Goal: Navigation & Orientation: Find specific page/section

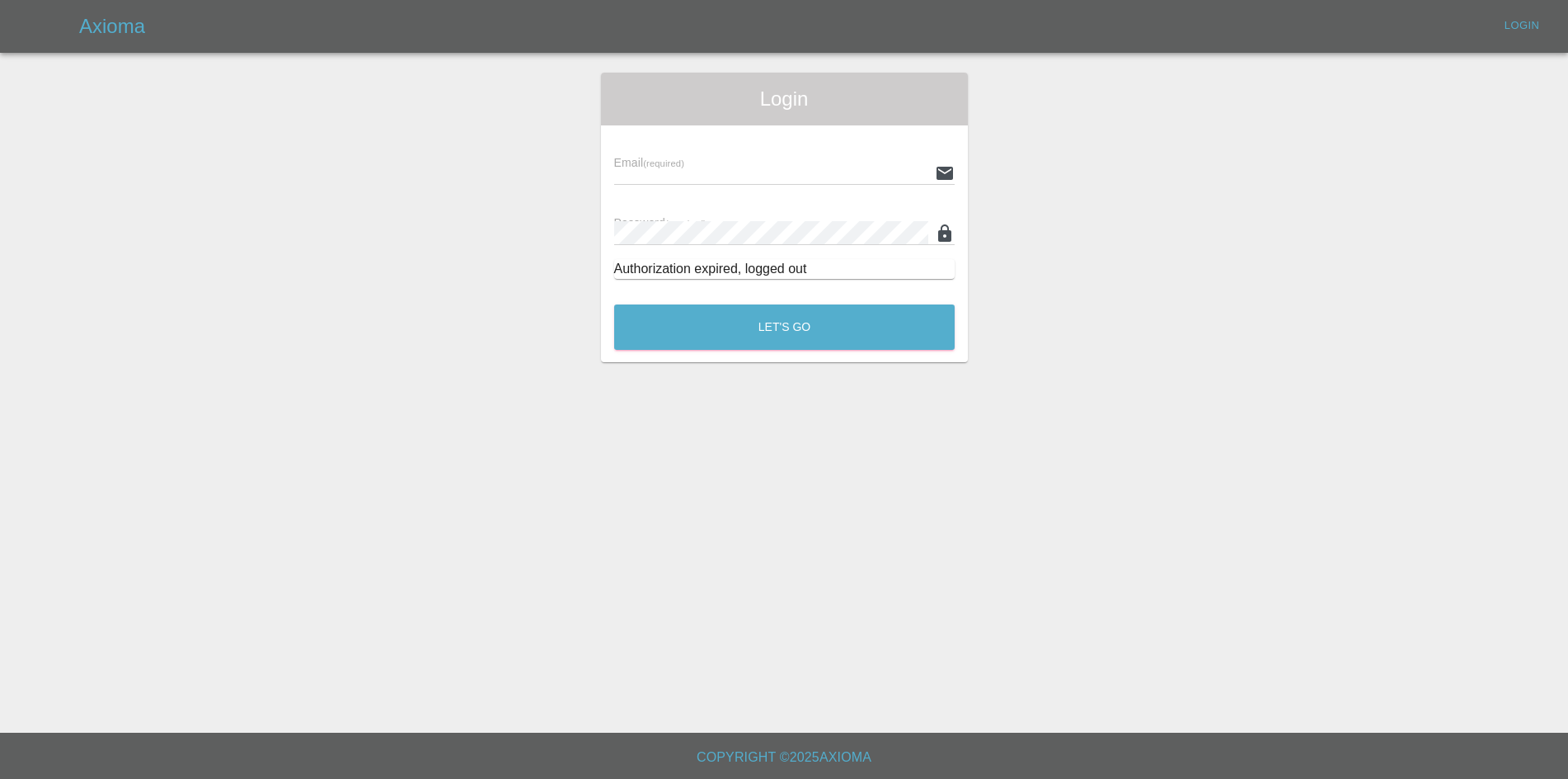
type input "[EMAIL_ADDRESS][DOMAIN_NAME]"
click at [751, 160] on div "Email (required) [EMAIL_ADDRESS][DOMAIN_NAME]" at bounding box center [784, 161] width 341 height 46
click at [779, 331] on button "Let's Go" at bounding box center [784, 327] width 341 height 45
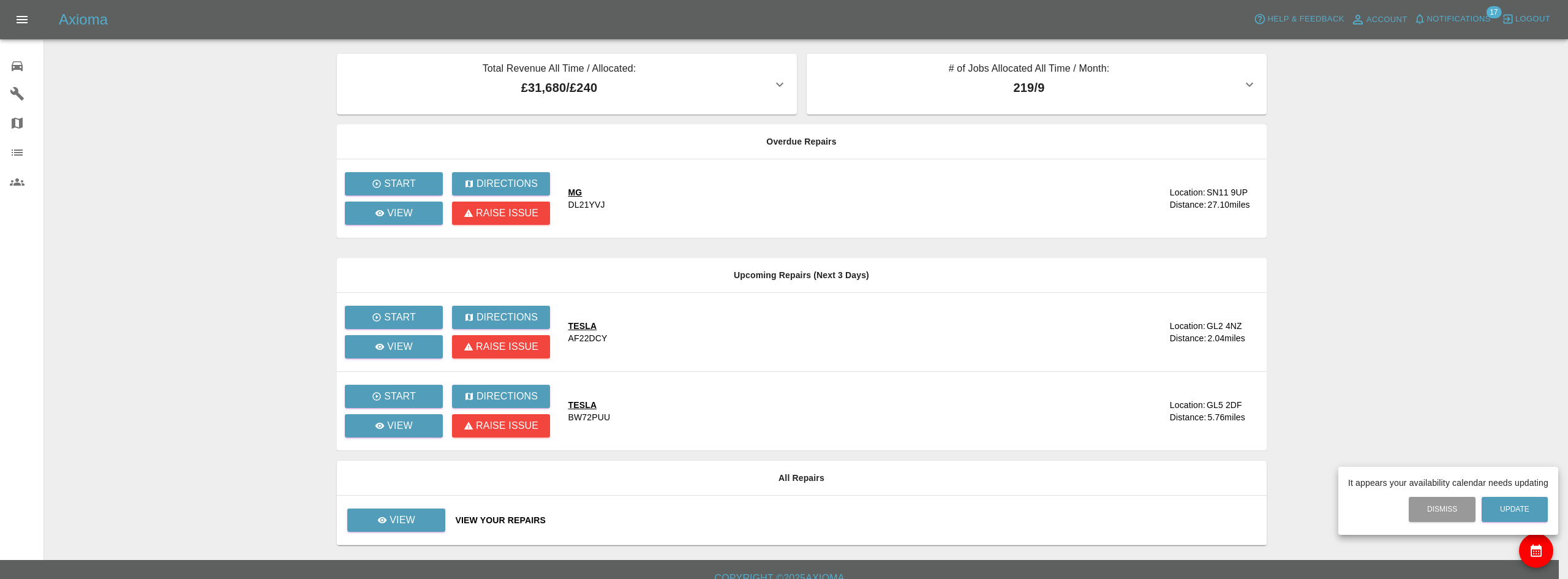
click at [29, 11] on div at bounding box center [784, 289] width 1568 height 579
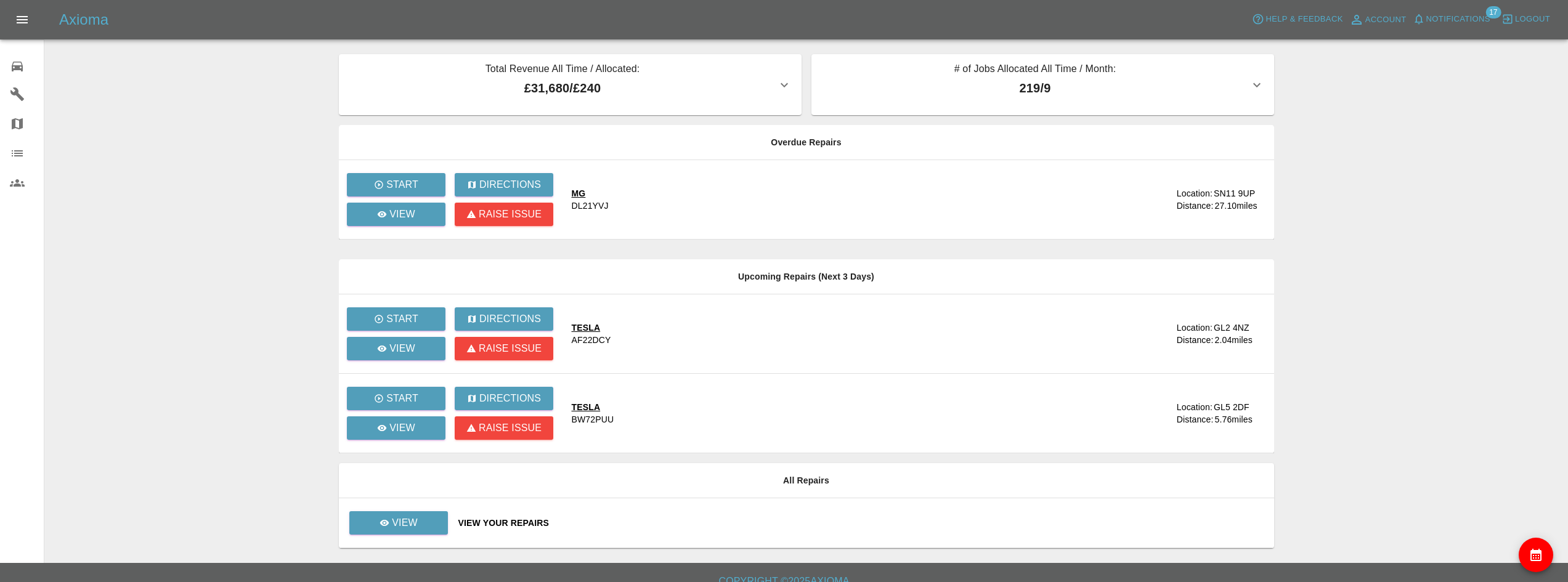
click at [25, 20] on icon "Open drawer" at bounding box center [23, 20] width 11 height 7
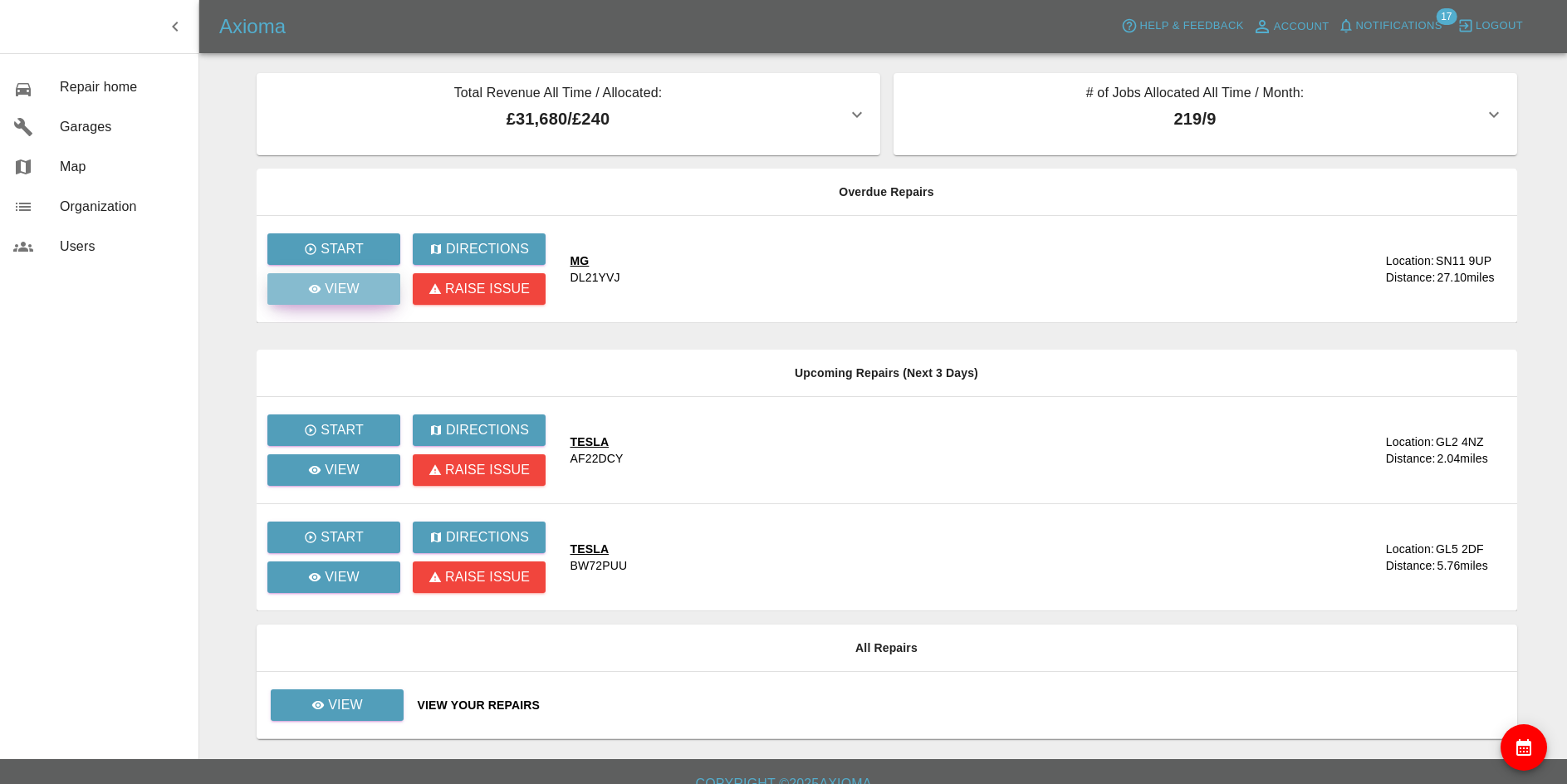
click at [359, 292] on link "View" at bounding box center [334, 288] width 133 height 31
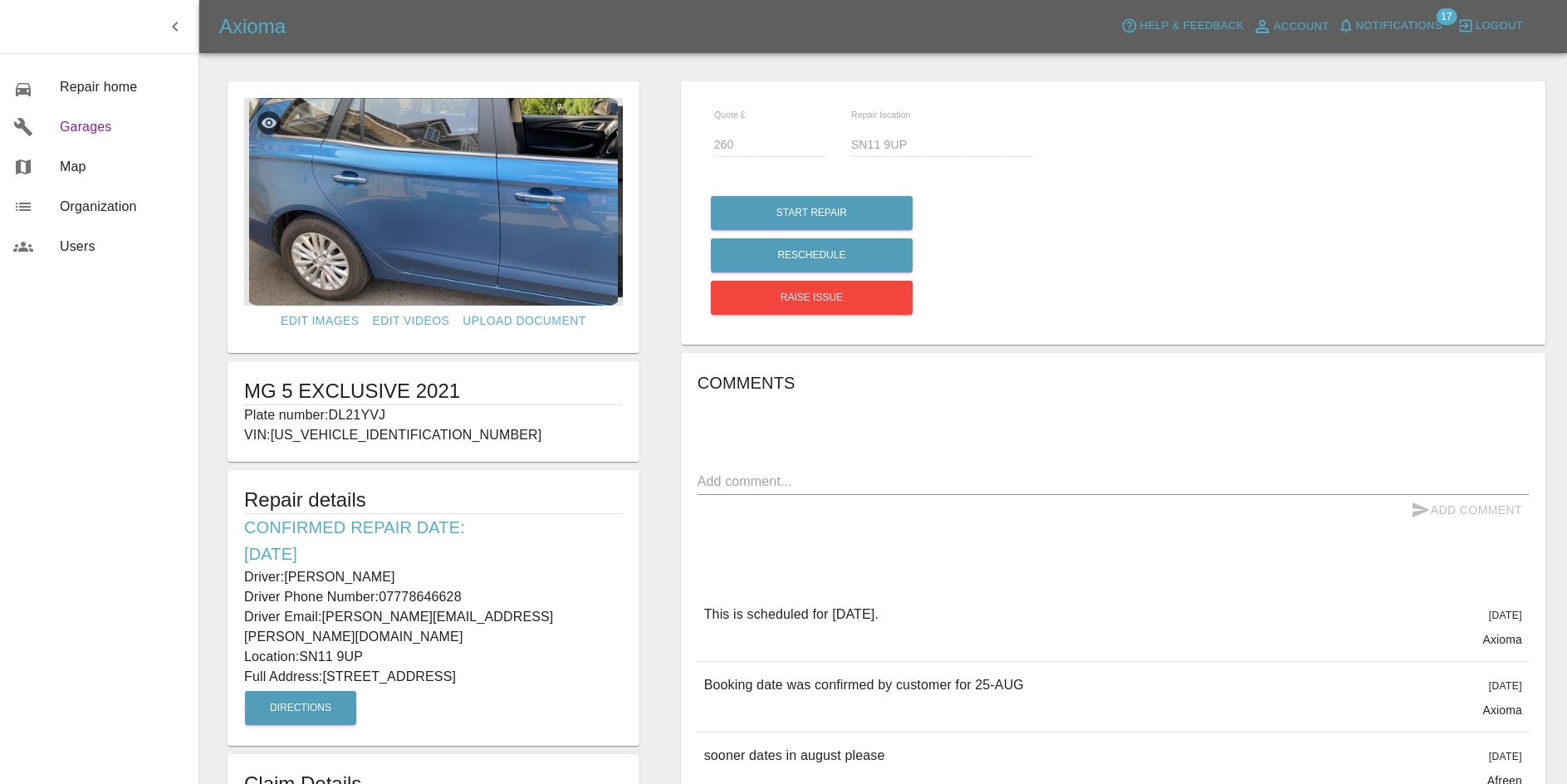
click at [82, 122] on span "Garages" at bounding box center [123, 126] width 126 height 20
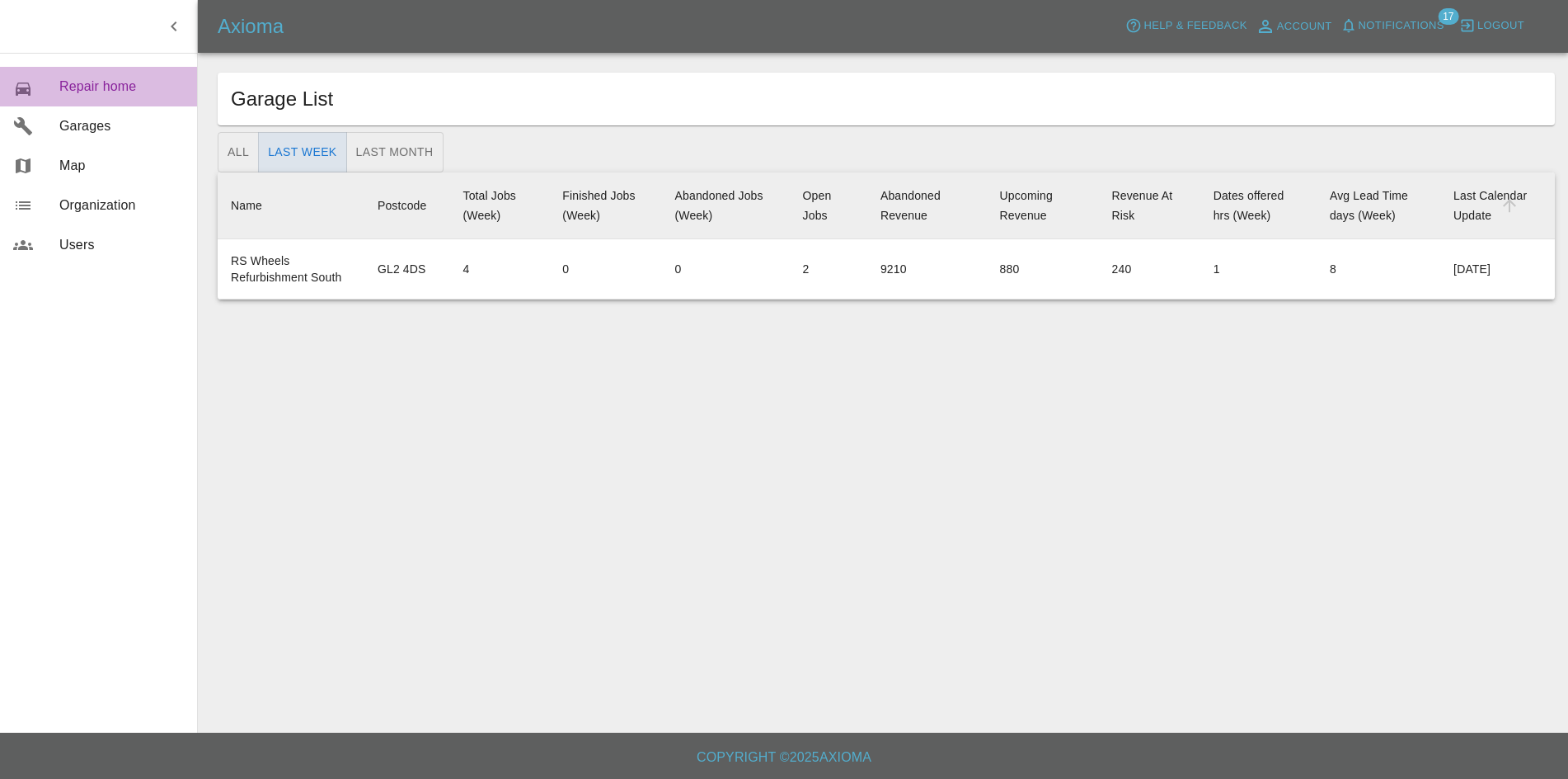
click at [89, 92] on span "Repair home" at bounding box center [122, 86] width 125 height 20
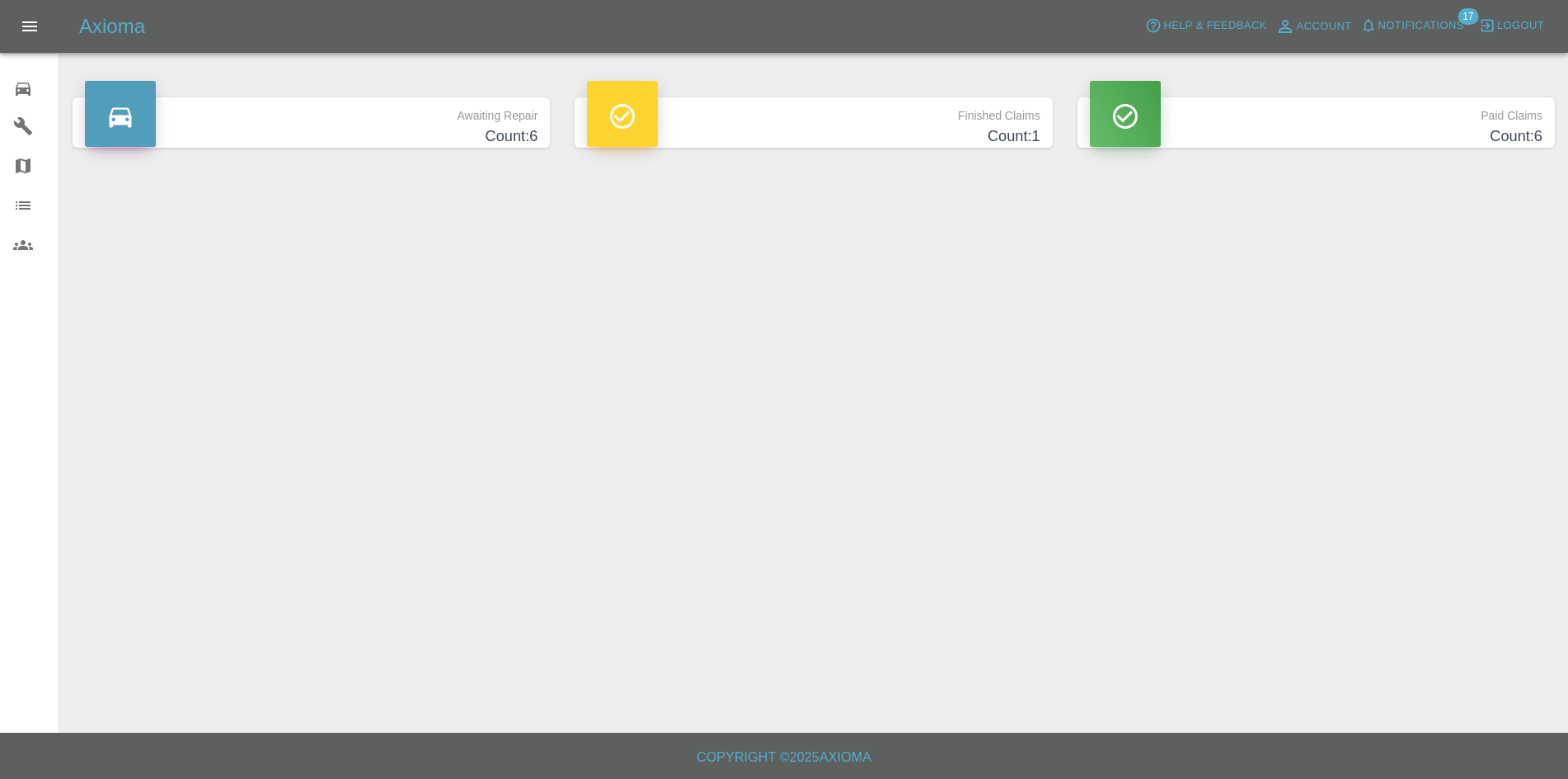
click at [114, 123] on icon at bounding box center [121, 117] width 23 height 20
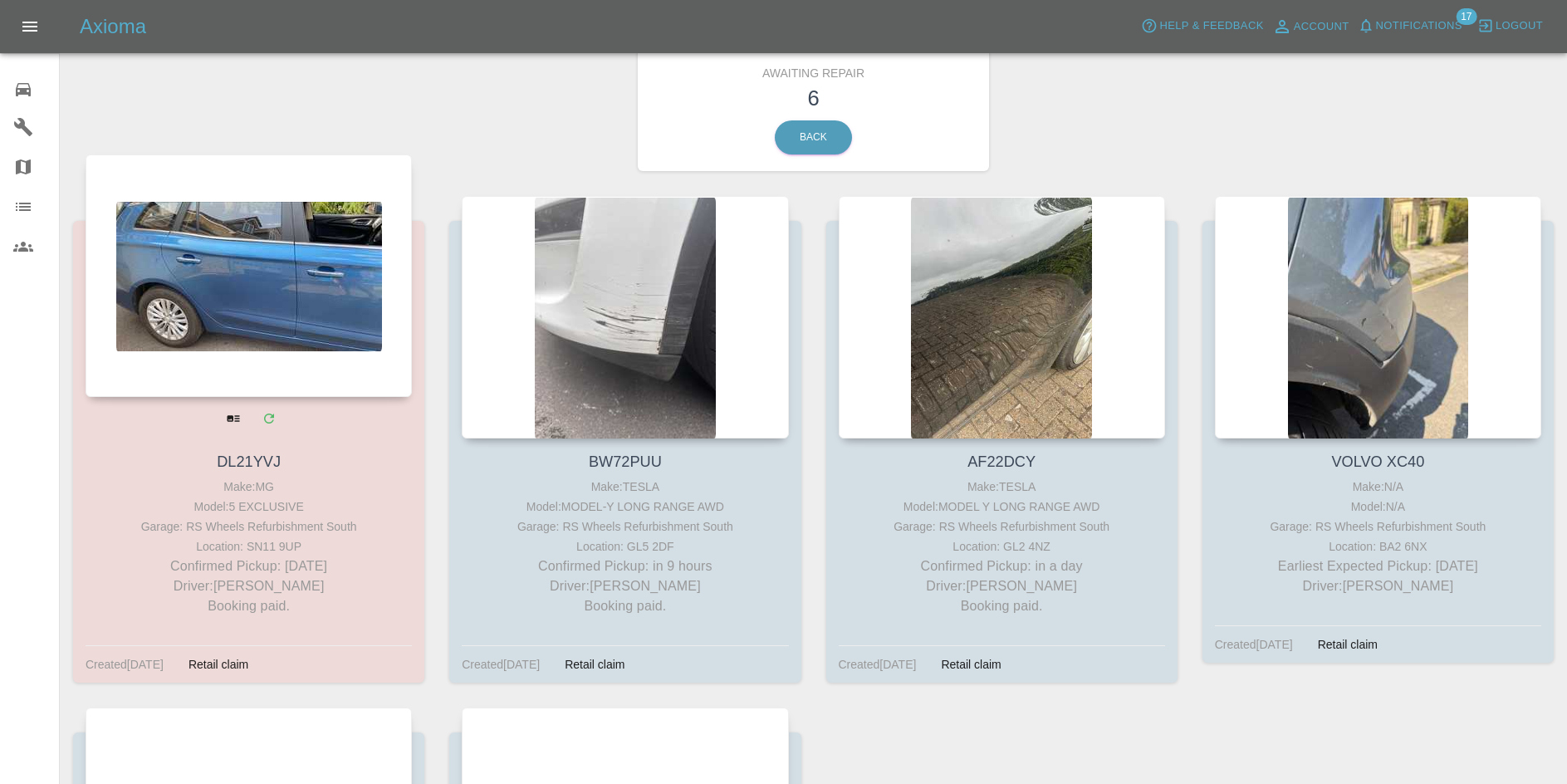
scroll to position [83, 0]
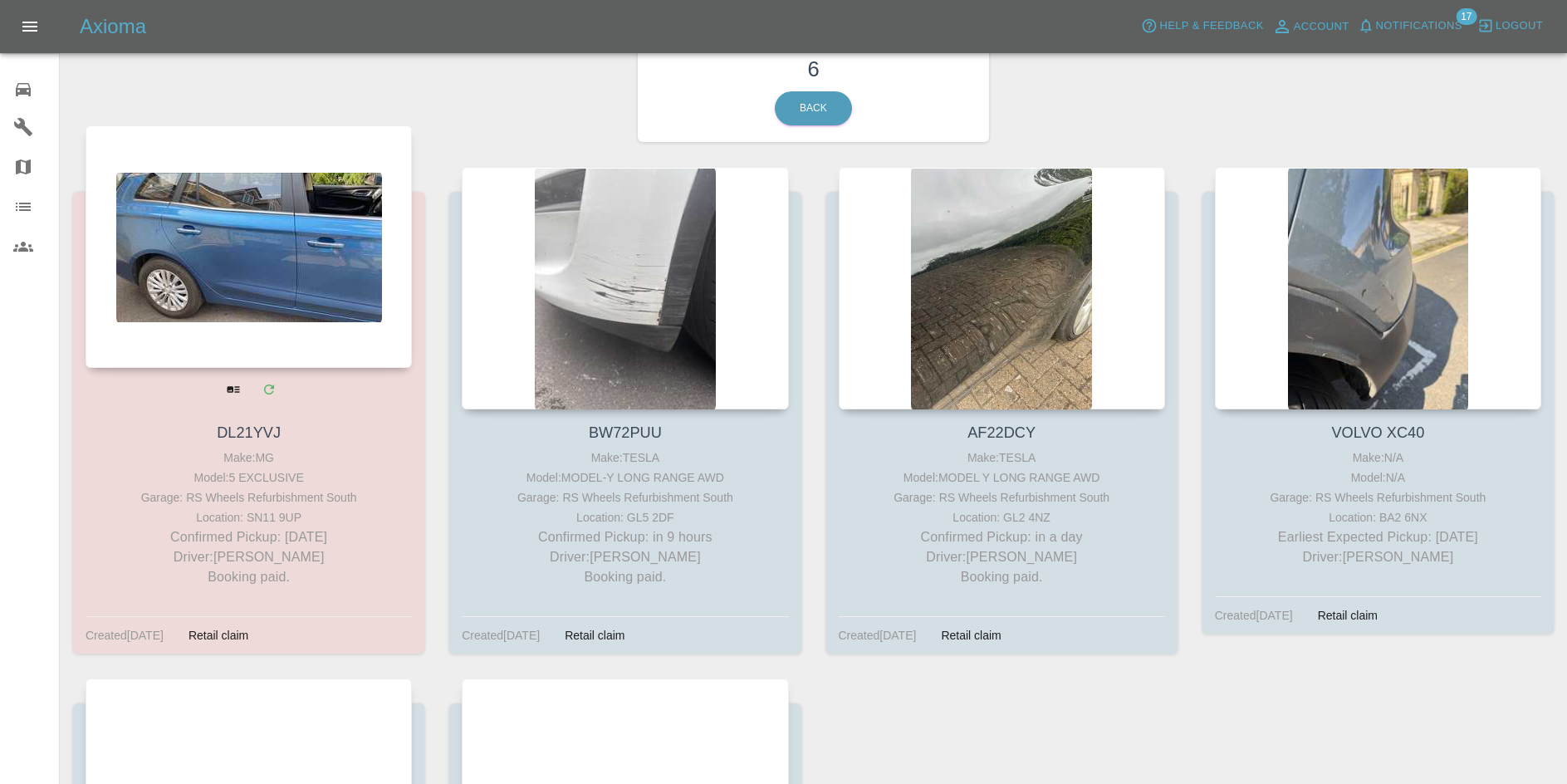
click at [324, 335] on div at bounding box center [248, 246] width 326 height 242
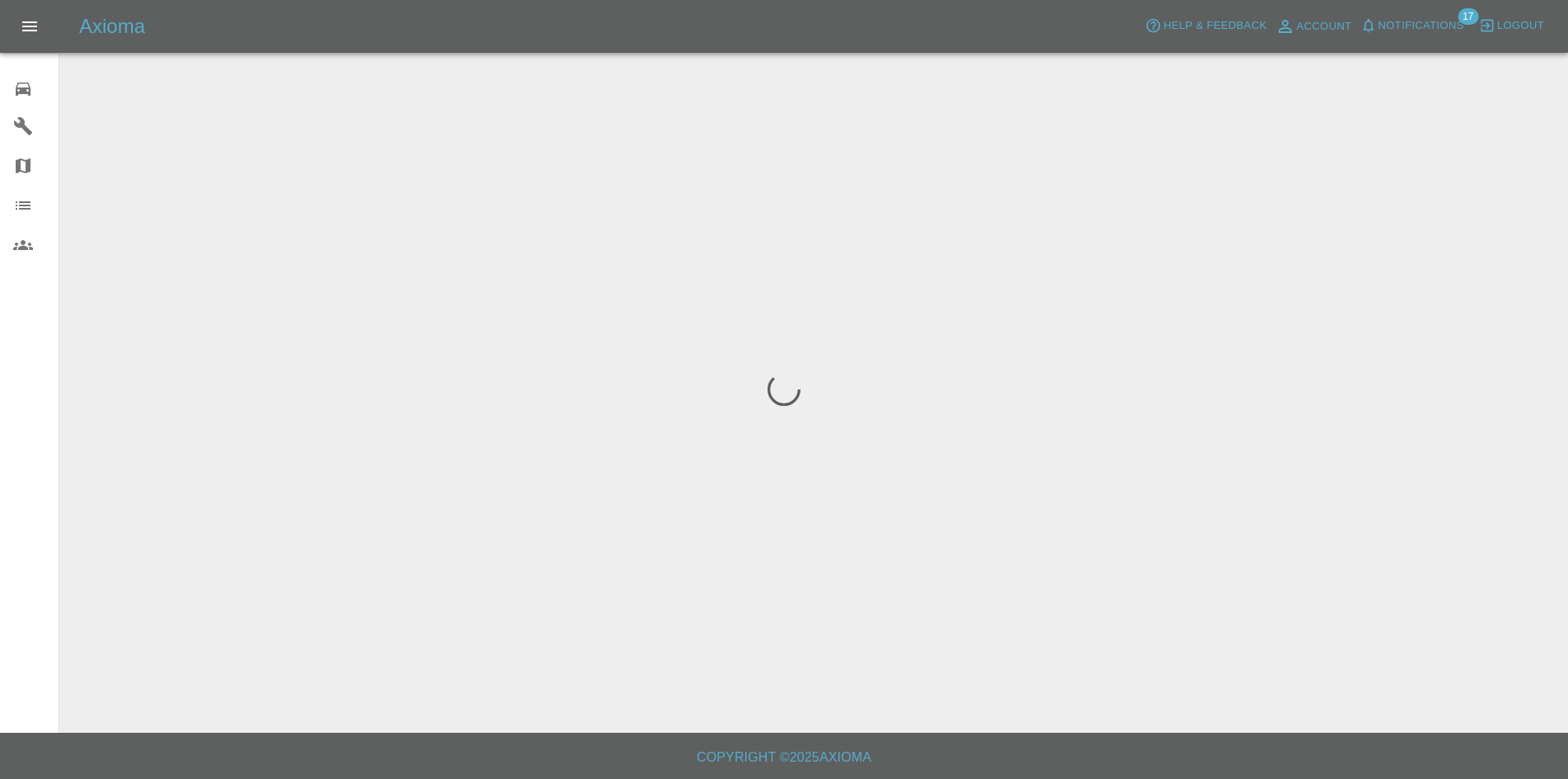
click at [41, 30] on button "Open drawer" at bounding box center [29, 26] width 40 height 40
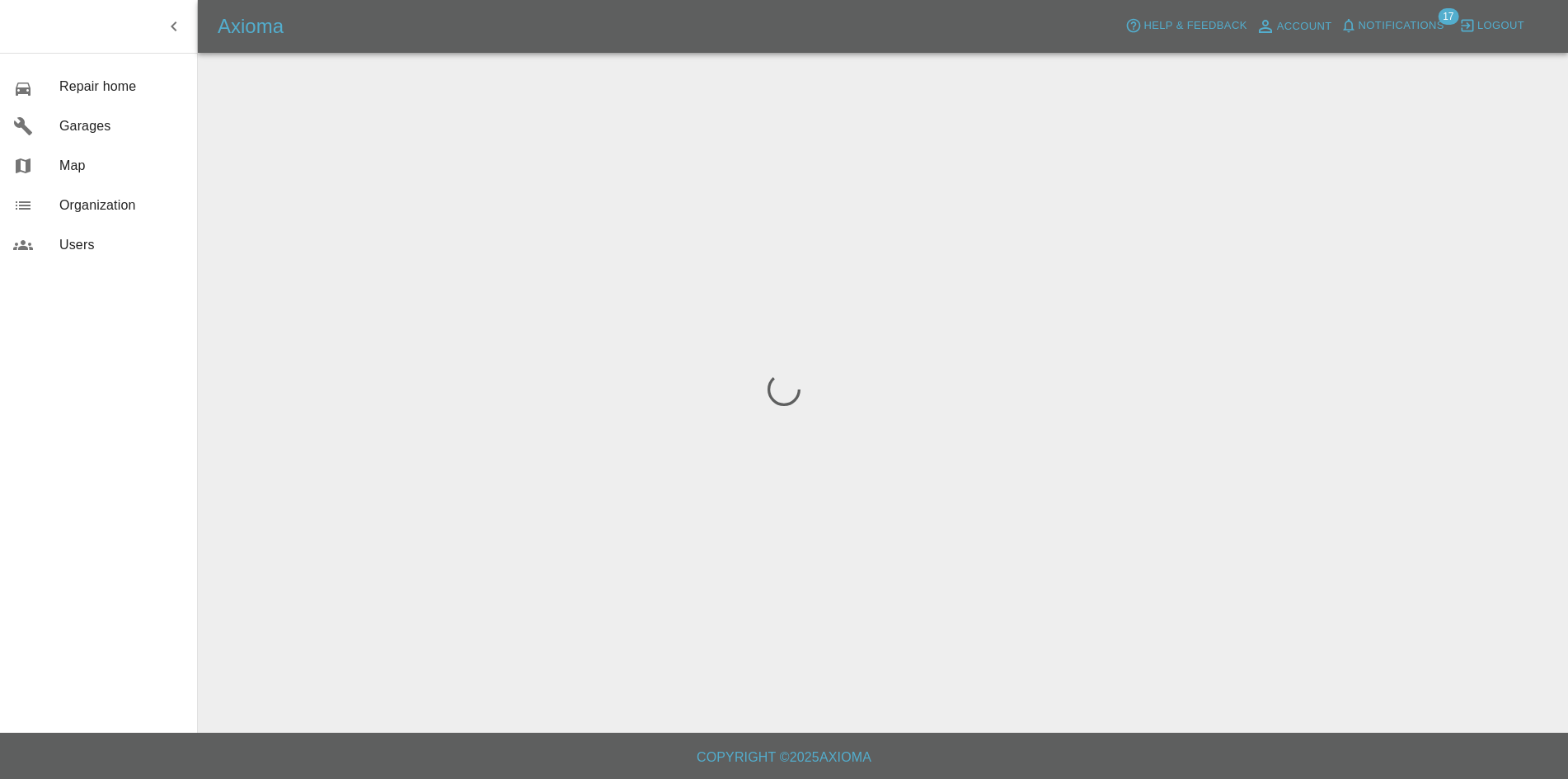
click at [332, 181] on div at bounding box center [784, 389] width 1568 height 779
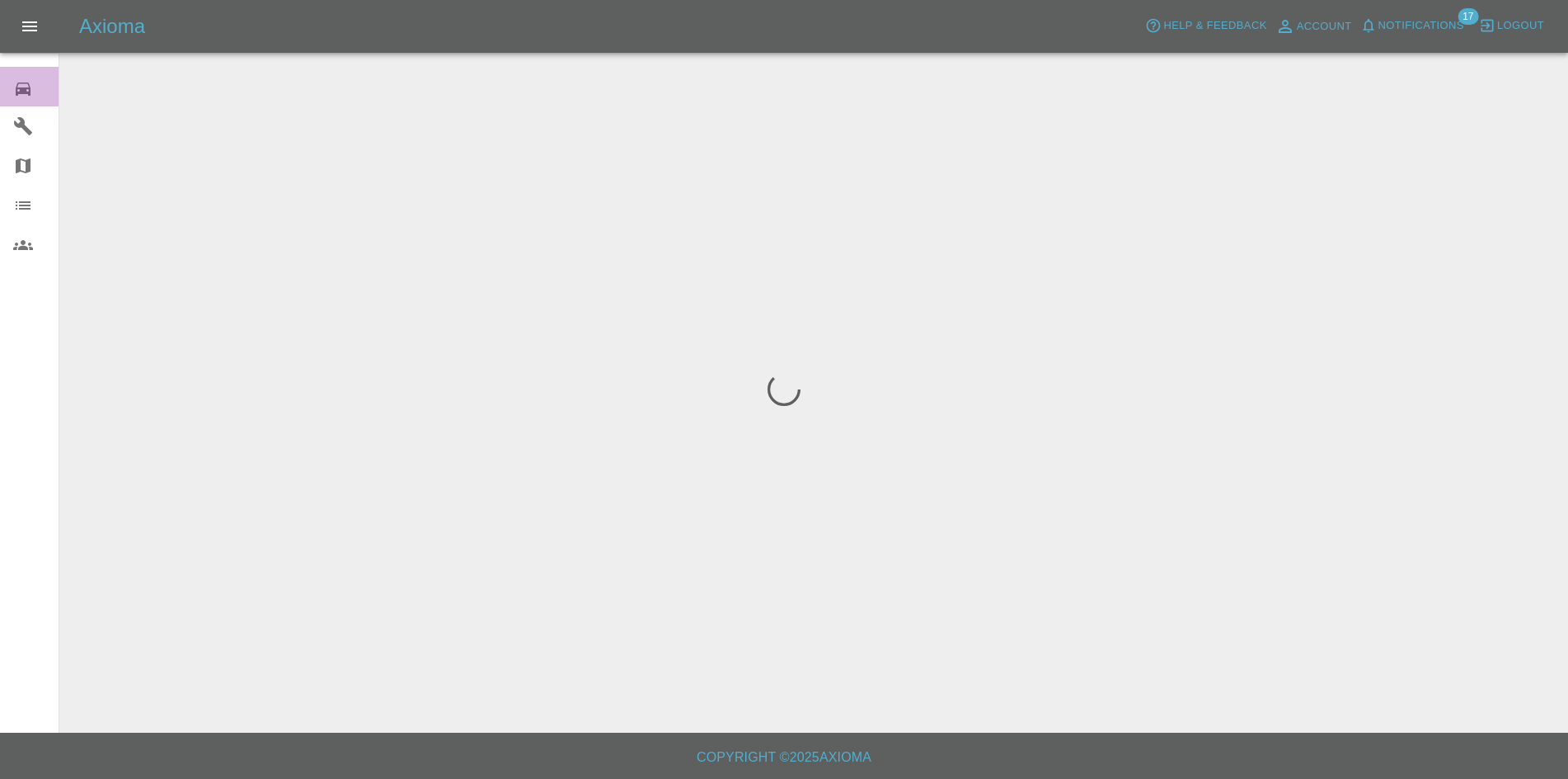
click at [21, 100] on link "Repair home" at bounding box center [29, 87] width 59 height 40
